Goal: Information Seeking & Learning: Learn about a topic

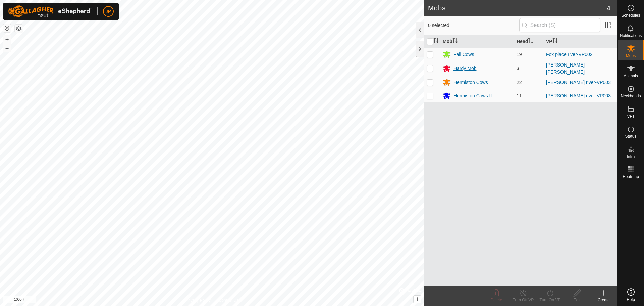
click at [466, 70] on div "Hardy Mob" at bounding box center [465, 68] width 23 height 7
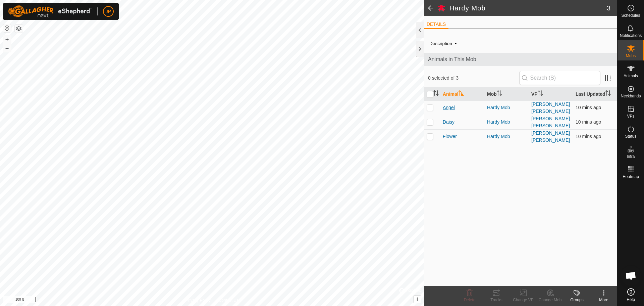
click at [453, 109] on span "Angel" at bounding box center [449, 107] width 12 height 7
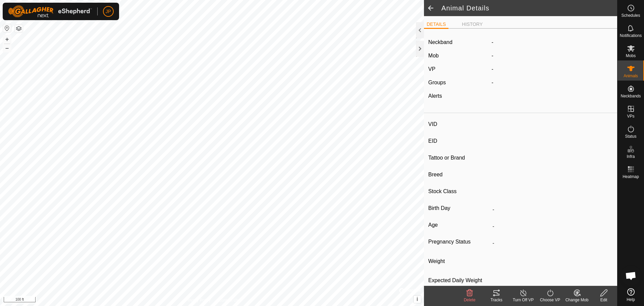
type input "Angel"
type input "-"
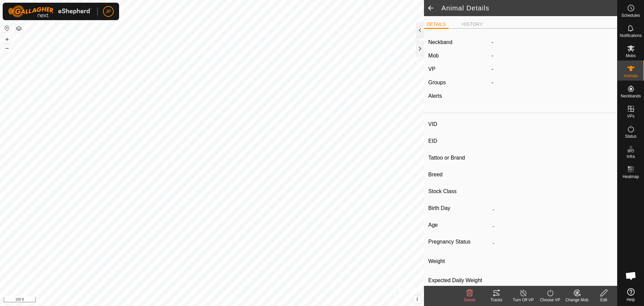
type input "0 kg"
type input "-"
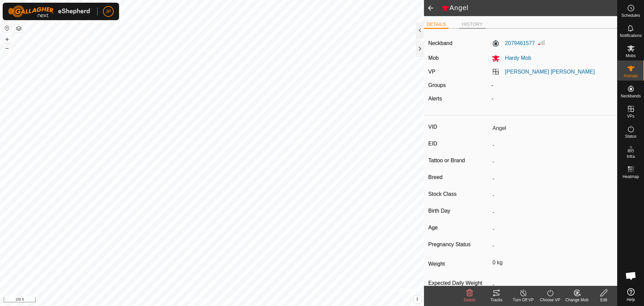
click at [470, 25] on li "HISTORY" at bounding box center [472, 25] width 26 height 8
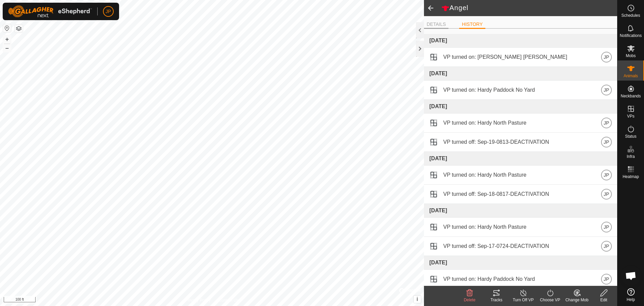
click at [437, 23] on li "DETAILS" at bounding box center [436, 25] width 24 height 8
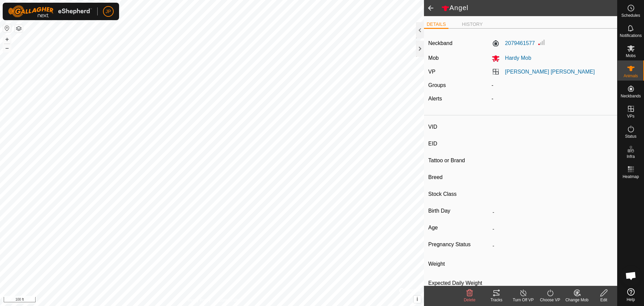
type input "Flower"
type input "-"
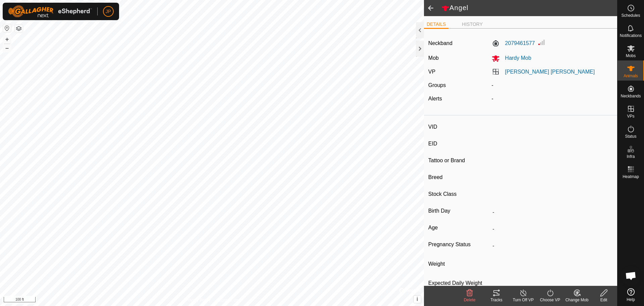
type input "0 kg"
type input "-"
type input "Daisy"
type input "-"
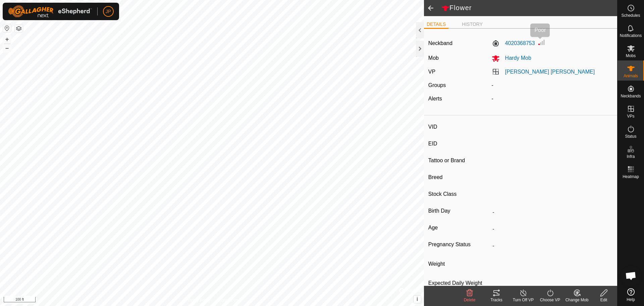
type input "-"
type input "0 kg"
type input "-"
click at [513, 41] on label "0621189429" at bounding box center [513, 43] width 43 height 8
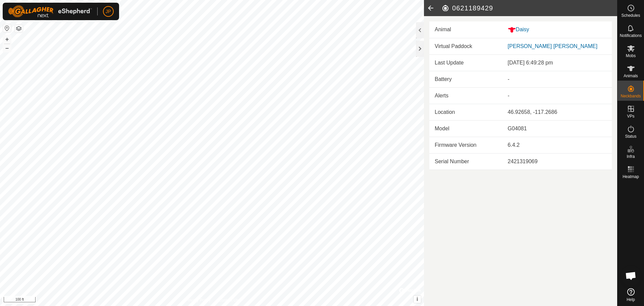
click at [431, 7] on icon at bounding box center [430, 8] width 13 height 16
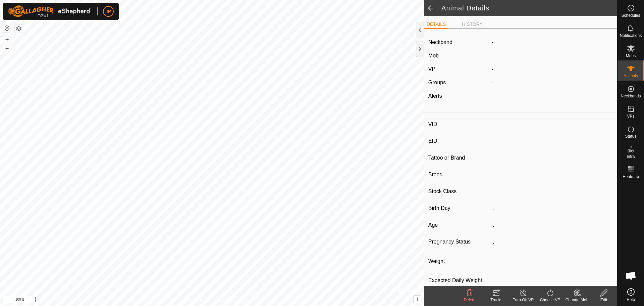
type input "Daisy"
type input "-"
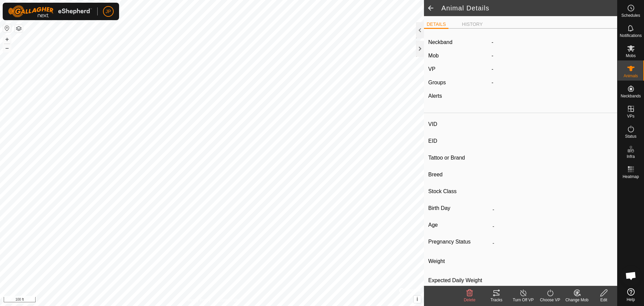
type input "0 kg"
type input "-"
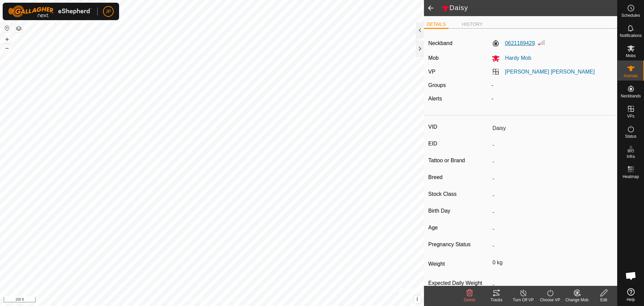
click at [518, 43] on label "0621189429" at bounding box center [513, 43] width 43 height 8
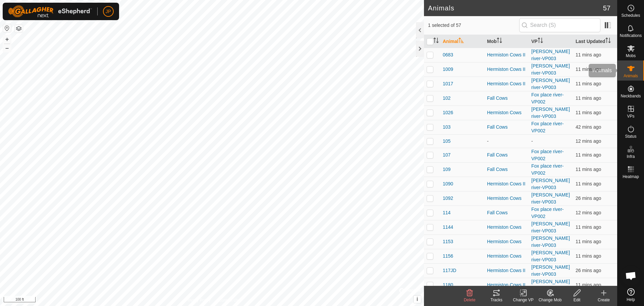
click at [632, 70] on icon at bounding box center [630, 68] width 7 height 5
click at [630, 50] on icon at bounding box center [631, 48] width 8 height 8
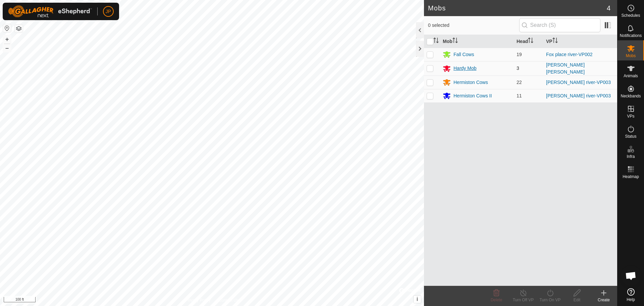
click at [460, 69] on div "Hardy Mob" at bounding box center [465, 68] width 23 height 7
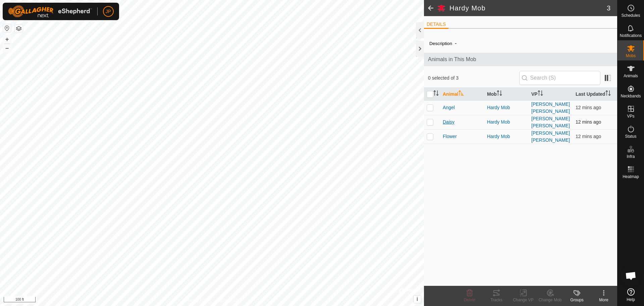
click at [445, 123] on span "Daisy" at bounding box center [449, 121] width 12 height 7
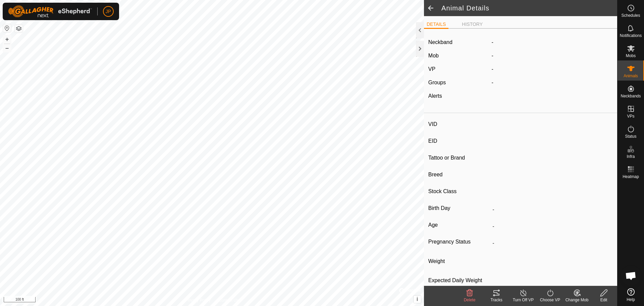
type input "Daisy"
type input "-"
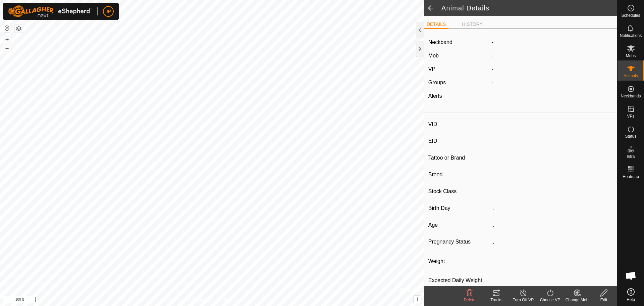
type input "0 kg"
type input "-"
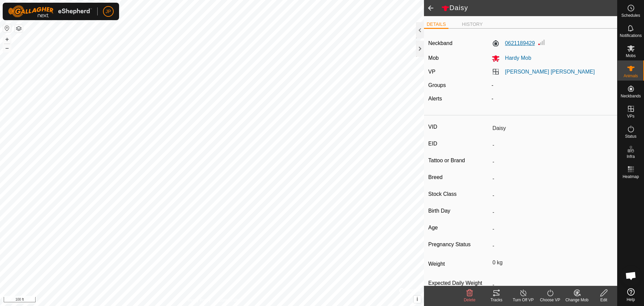
click at [523, 43] on label "0621189429" at bounding box center [513, 43] width 43 height 8
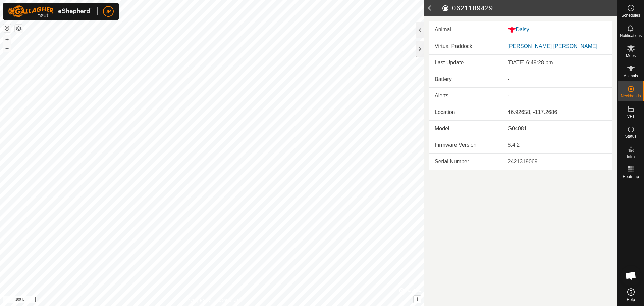
click at [432, 7] on icon at bounding box center [430, 8] width 13 height 16
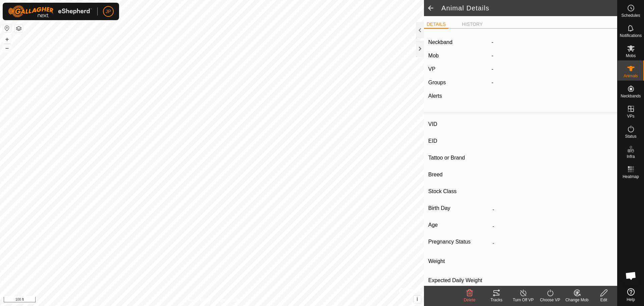
type input "Daisy"
type input "-"
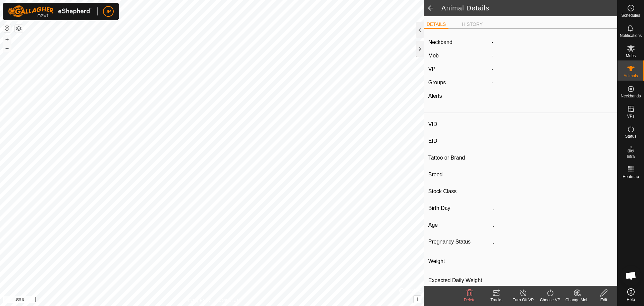
type input "0 kg"
type input "-"
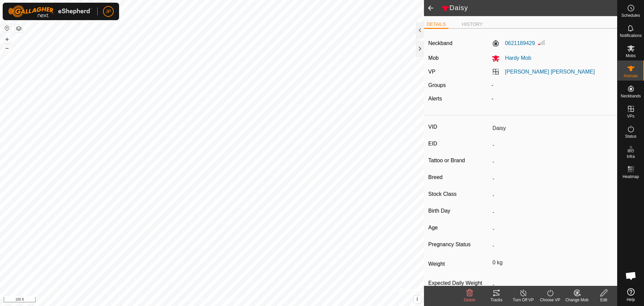
click at [431, 5] on span at bounding box center [430, 8] width 13 height 16
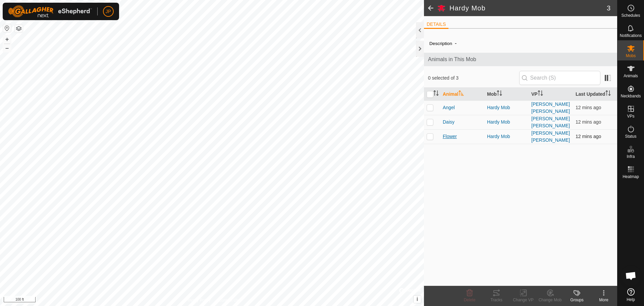
click at [455, 138] on span "Flower" at bounding box center [450, 136] width 14 height 7
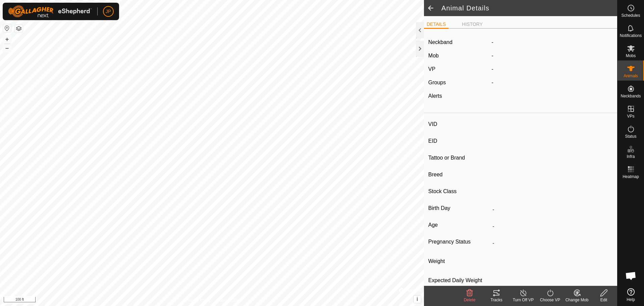
type input "Flower"
type input "-"
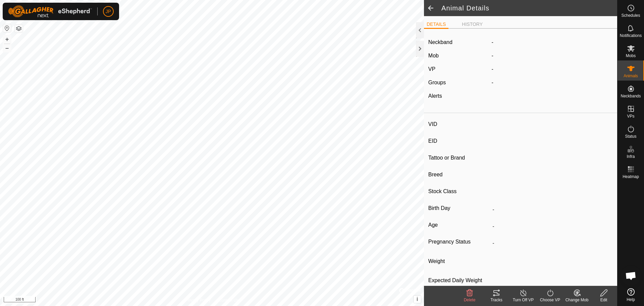
type input "0 kg"
type input "-"
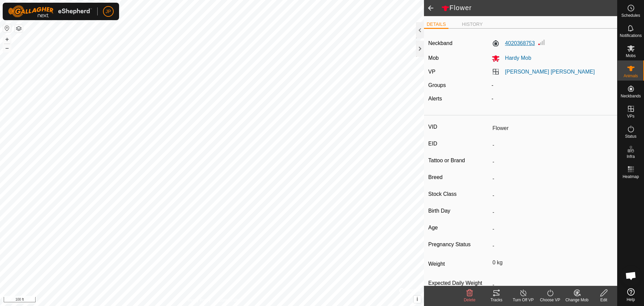
click at [517, 41] on label "4020368753" at bounding box center [513, 43] width 43 height 8
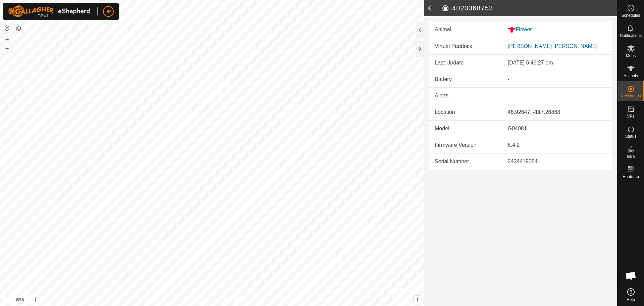
click at [430, 7] on icon at bounding box center [430, 8] width 13 height 16
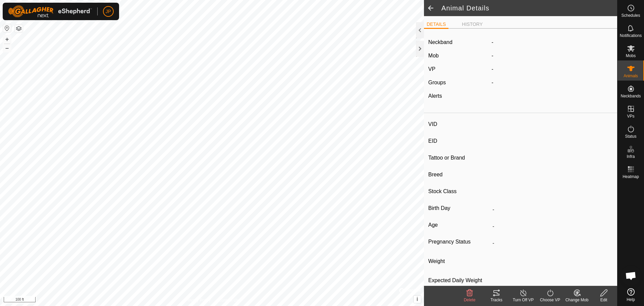
type input "Flower"
type input "-"
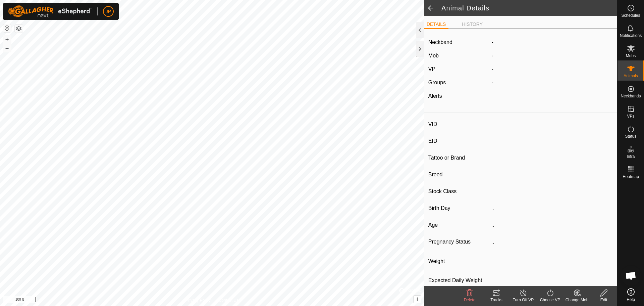
type input "0 kg"
type input "-"
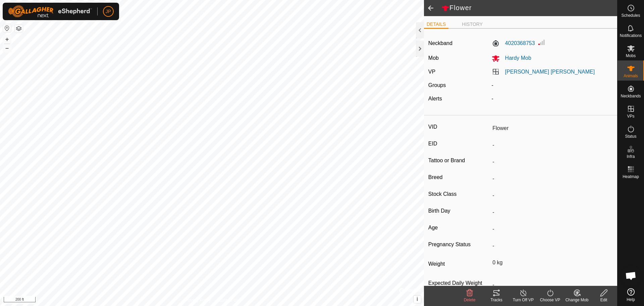
click at [431, 9] on span at bounding box center [430, 8] width 13 height 16
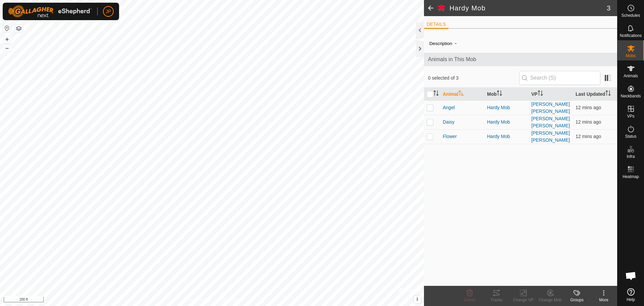
click at [431, 7] on span at bounding box center [430, 8] width 13 height 16
